Goal: Task Accomplishment & Management: Use online tool/utility

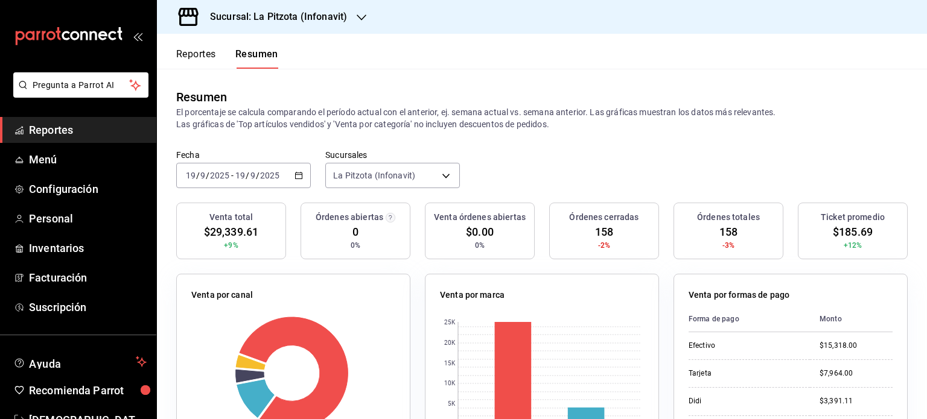
click at [311, 22] on h3 "Sucursal: La Pitzota (Infonavit)" at bounding box center [273, 17] width 147 height 14
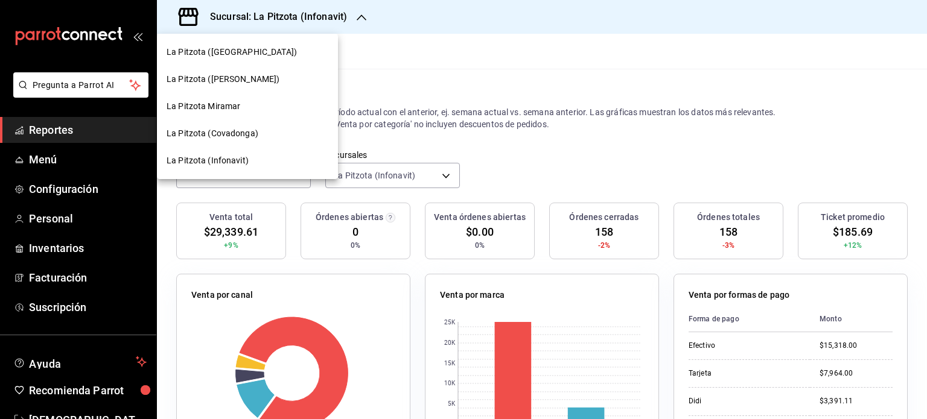
click at [234, 138] on span "La Pitzota (Covadonga)" at bounding box center [213, 133] width 92 height 13
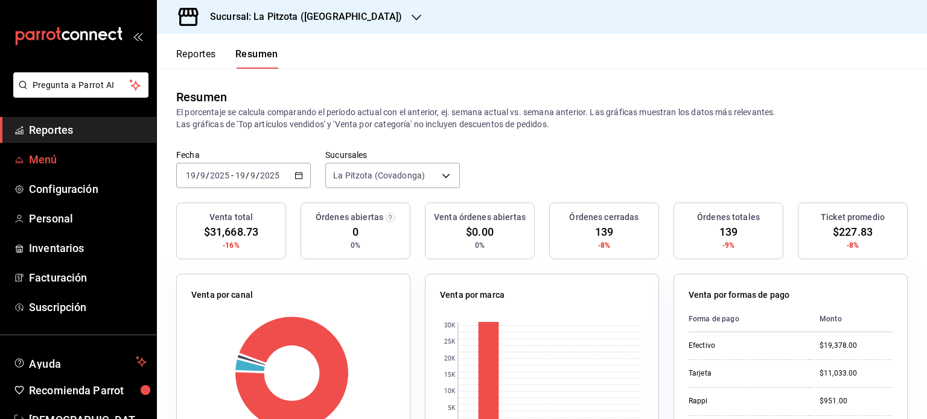
click at [82, 163] on span "Menú" at bounding box center [88, 159] width 118 height 16
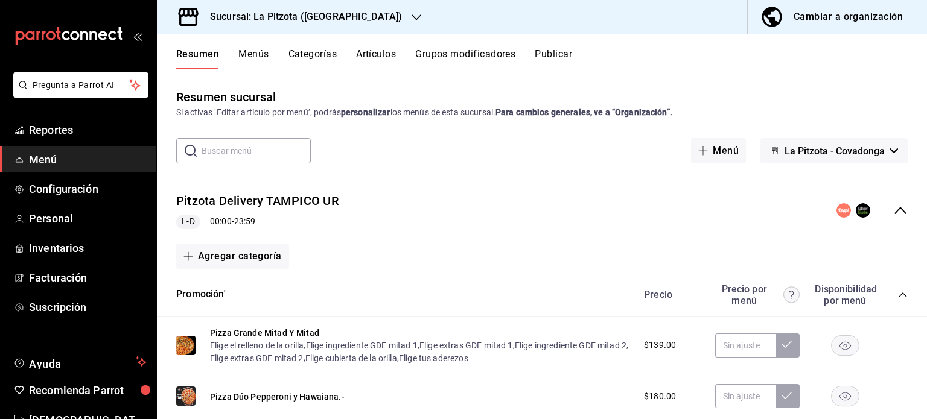
click at [895, 209] on icon "collapse-menu-row" at bounding box center [900, 210] width 14 height 14
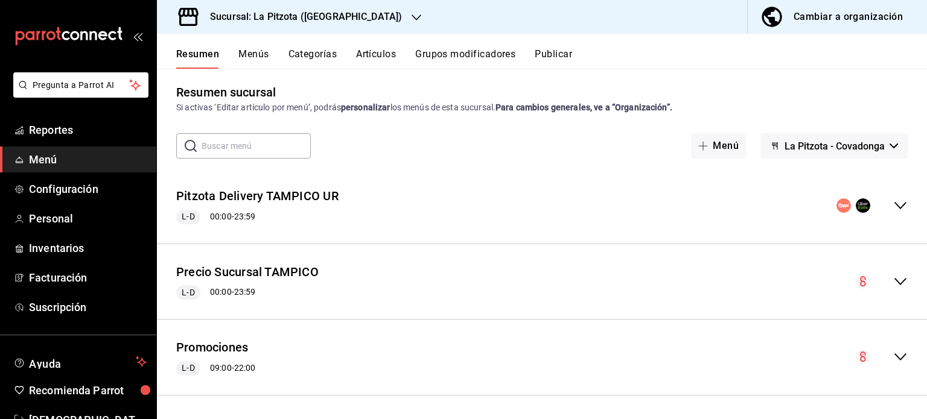
scroll to position [5, 0]
click at [894, 279] on icon "collapse-menu-row" at bounding box center [900, 282] width 14 height 14
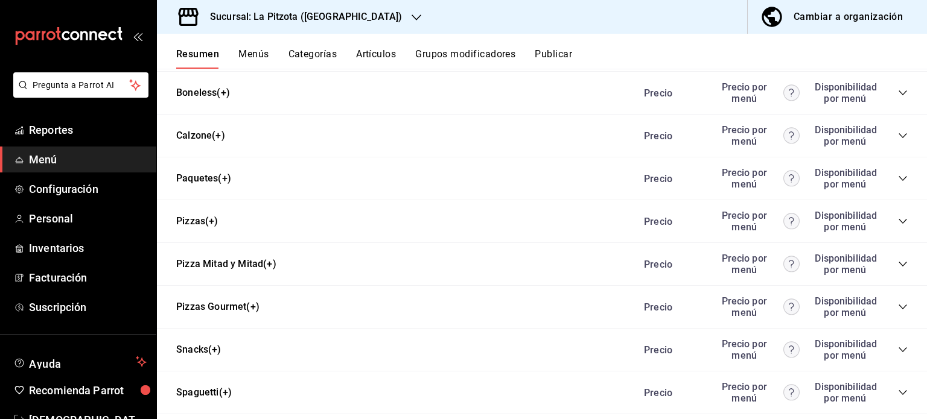
scroll to position [755, 0]
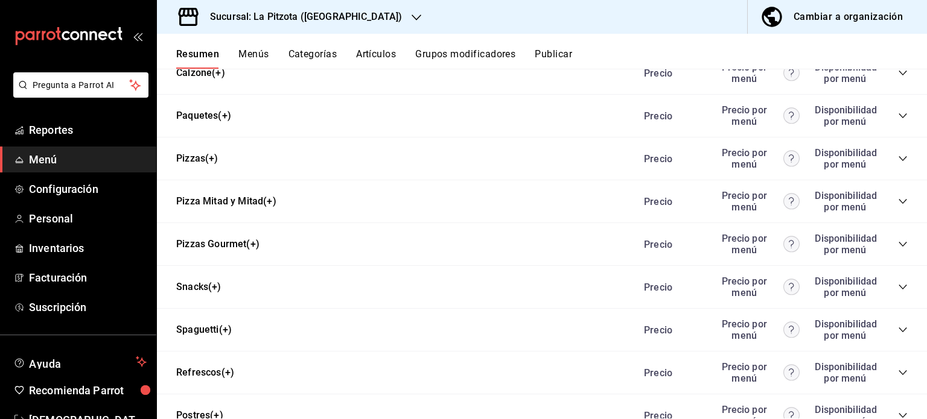
click at [898, 332] on icon "collapse-category-row" at bounding box center [902, 330] width 8 height 5
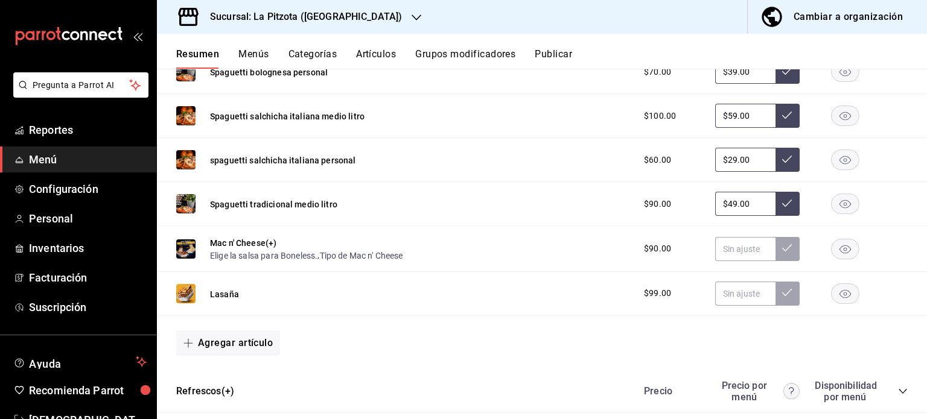
scroll to position [1233, 0]
click at [729, 299] on input "text" at bounding box center [745, 294] width 60 height 24
type input "$90.00"
click at [777, 299] on button at bounding box center [787, 294] width 24 height 24
